Goal: Obtain resource: Obtain resource

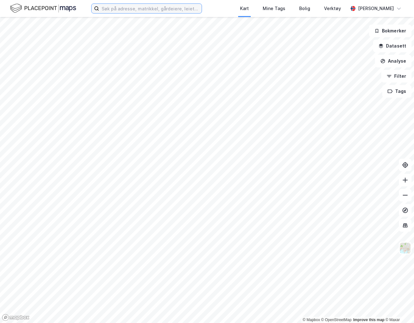
click at [176, 5] on input at bounding box center [150, 8] width 103 height 9
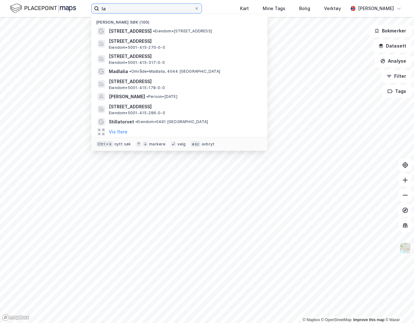
type input "la"
click at [184, 28] on div "[STREET_ADDRESS] • Eiendom • [STREET_ADDRESS]" at bounding box center [185, 31] width 152 height 8
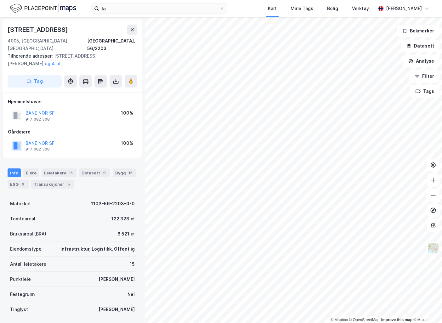
click at [13, 116] on div "Hjemmelshaver BANE NOR SF 917 082 308 100% Gårdeiere BANE NOR SF 917 082 308 10…" at bounding box center [72, 125] width 129 height 55
click at [111, 76] on button at bounding box center [116, 81] width 13 height 13
click at [104, 89] on div "Last ned grunnbok" at bounding box center [88, 94] width 67 height 10
